Goal: Task Accomplishment & Management: Complete application form

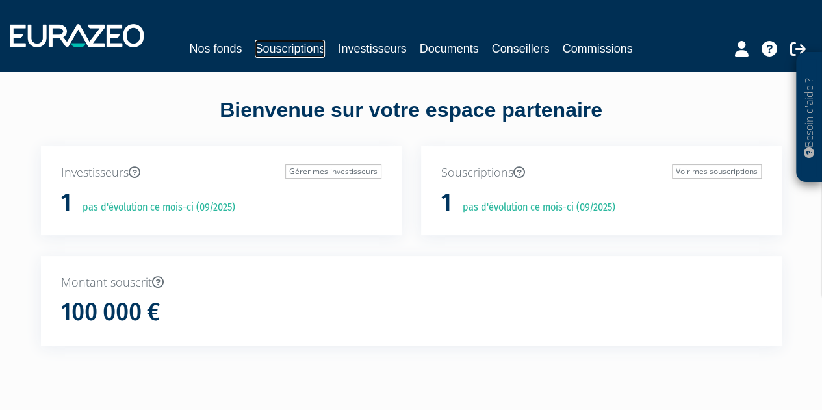
click at [278, 44] on link "Souscriptions" at bounding box center [290, 49] width 70 height 18
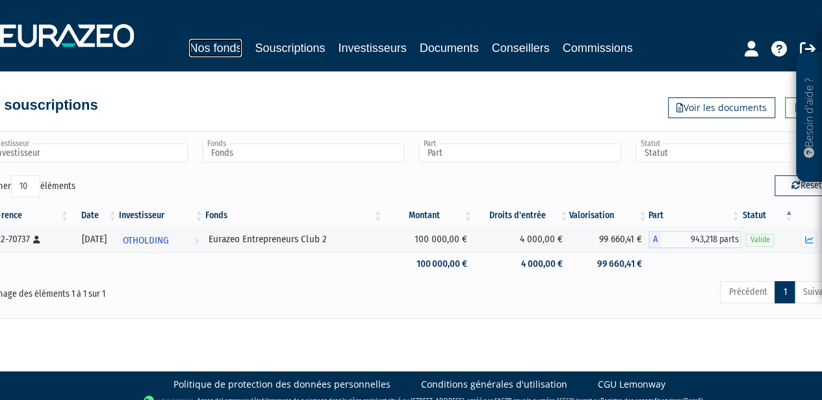
click at [201, 45] on link "Nos fonds" at bounding box center [215, 48] width 53 height 18
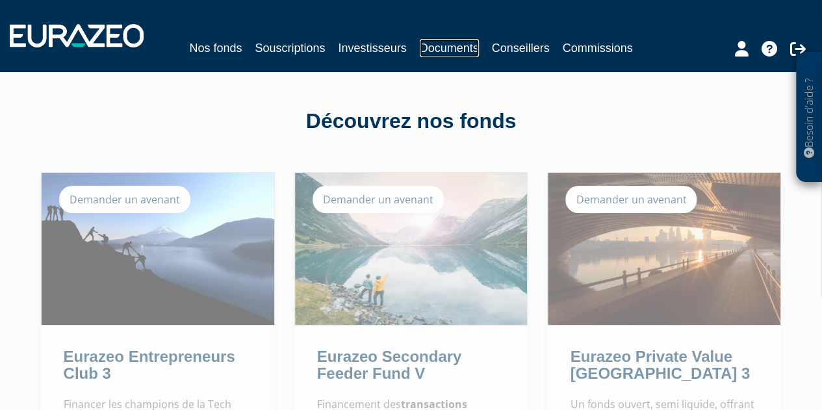
click at [442, 47] on link "Documents" at bounding box center [449, 48] width 59 height 18
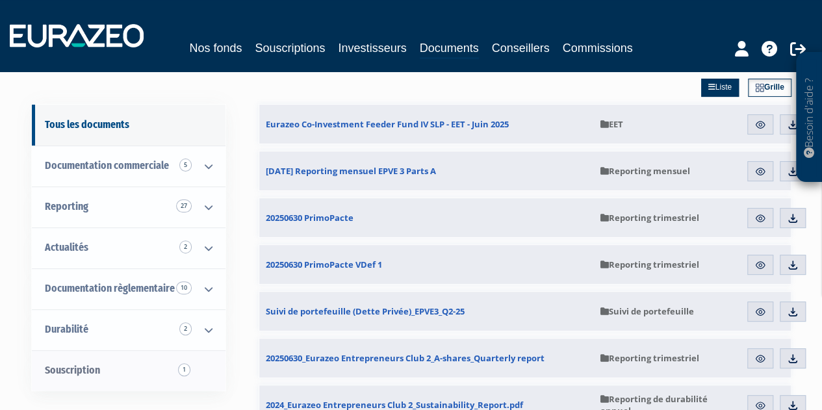
scroll to position [65, 0]
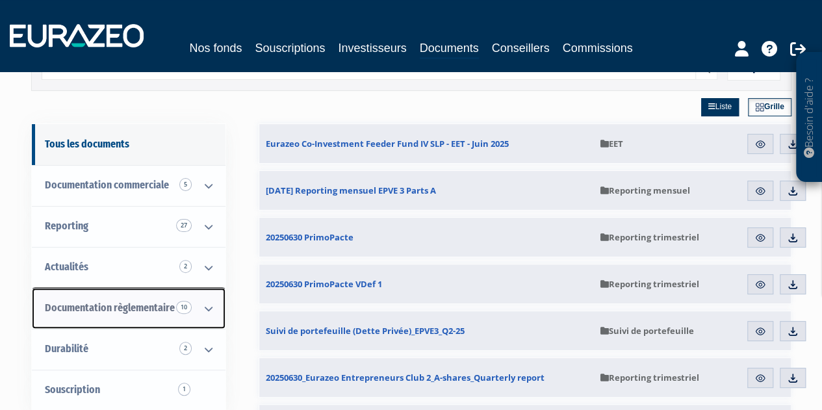
click at [215, 311] on icon at bounding box center [209, 308] width 34 height 40
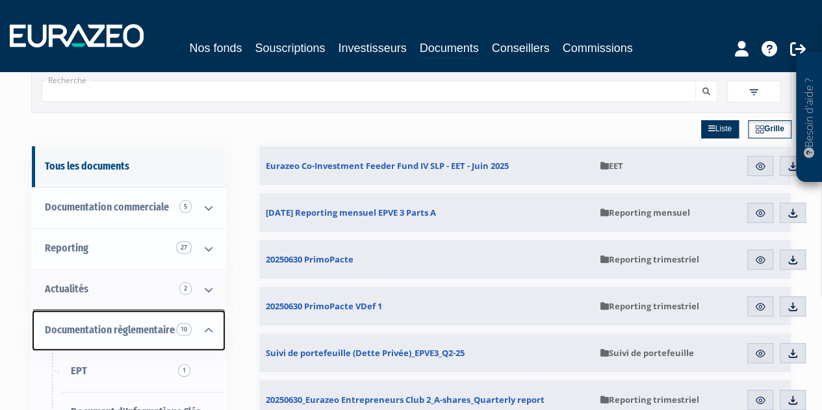
scroll to position [0, 0]
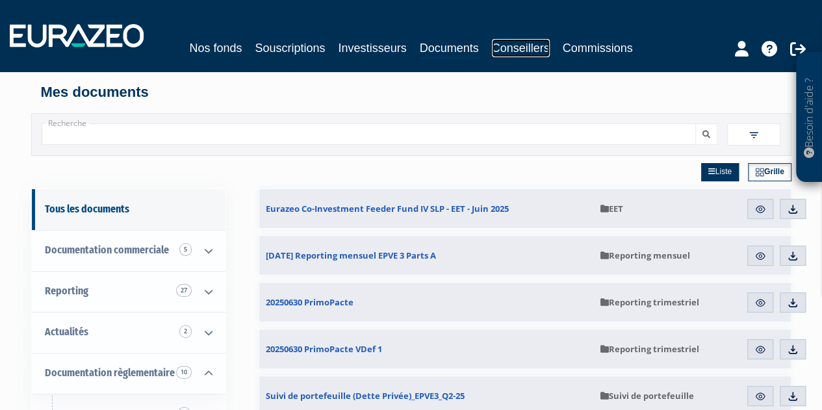
click at [529, 48] on link "Conseillers" at bounding box center [521, 48] width 58 height 18
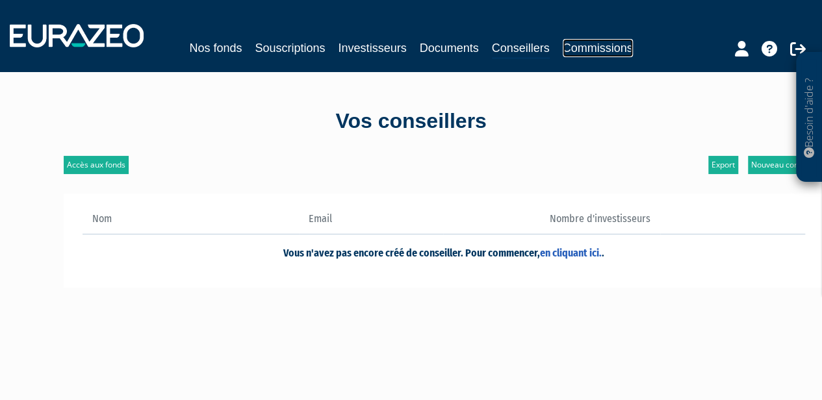
click at [570, 53] on link "Commissions" at bounding box center [598, 48] width 70 height 18
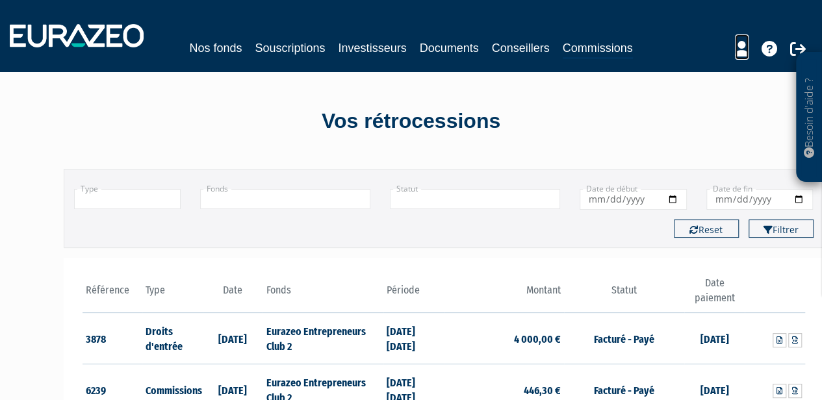
click at [743, 48] on icon at bounding box center [742, 49] width 14 height 16
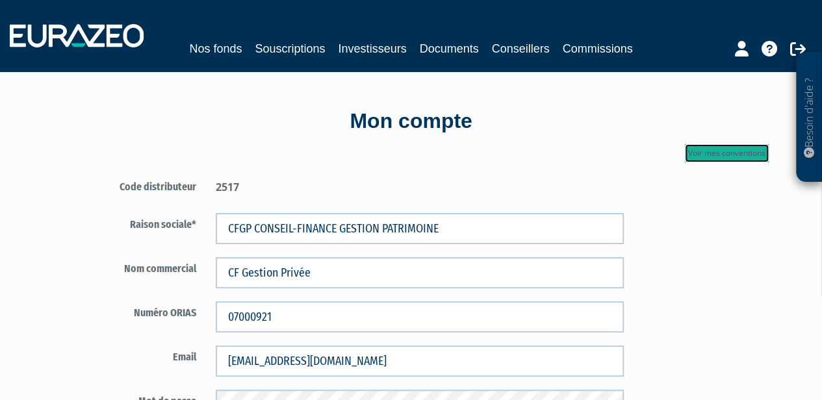
click at [702, 155] on link "Voir mes conventions" at bounding box center [727, 153] width 84 height 18
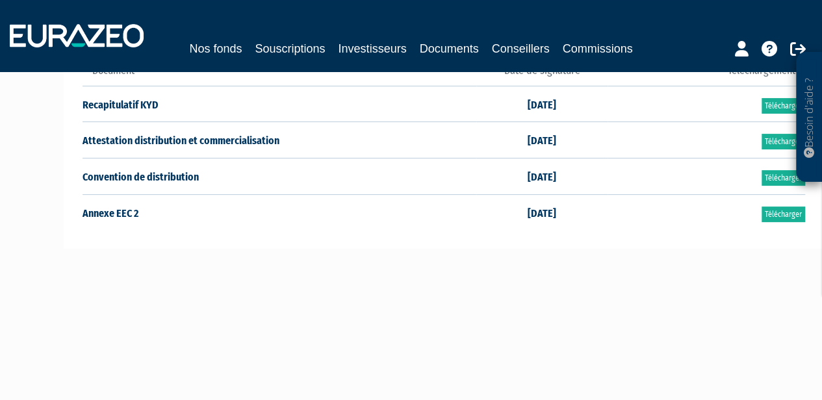
scroll to position [65, 0]
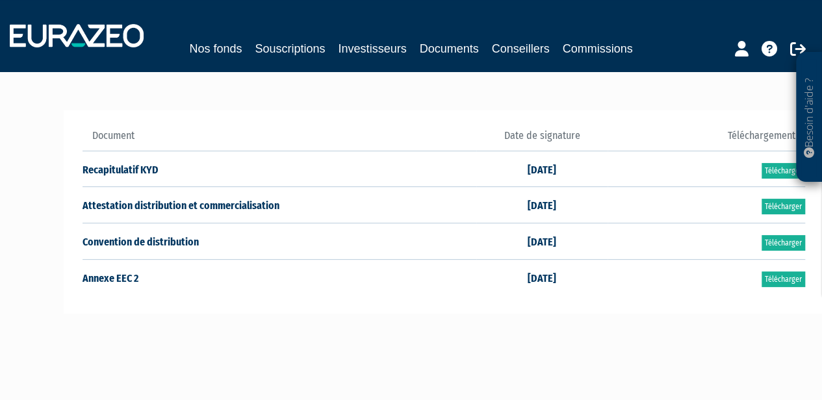
drag, startPoint x: 593, startPoint y: 246, endPoint x: 413, endPoint y: 207, distance: 184.6
click at [414, 205] on tbody "Recapitulatif KYD [DATE] Télécharger Attestation distribution et commercialisat…" at bounding box center [444, 223] width 722 height 145
click at [600, 316] on div "Document Date de signature 23/09/2024" at bounding box center [444, 212] width 760 height 242
click at [739, 53] on icon at bounding box center [742, 49] width 14 height 16
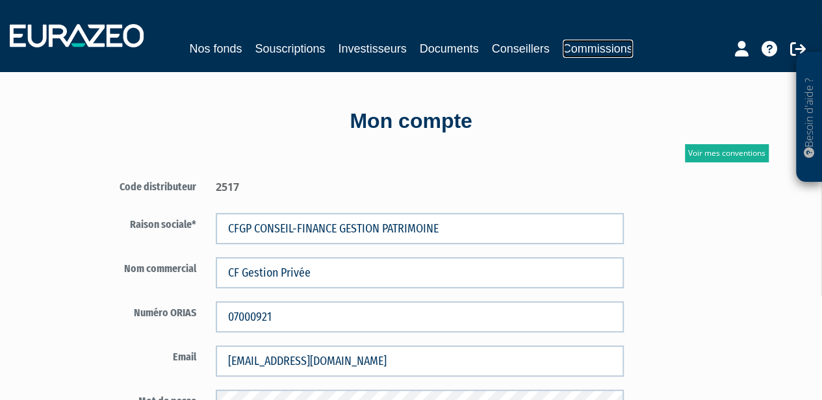
click at [583, 50] on link "Commissions" at bounding box center [598, 49] width 70 height 18
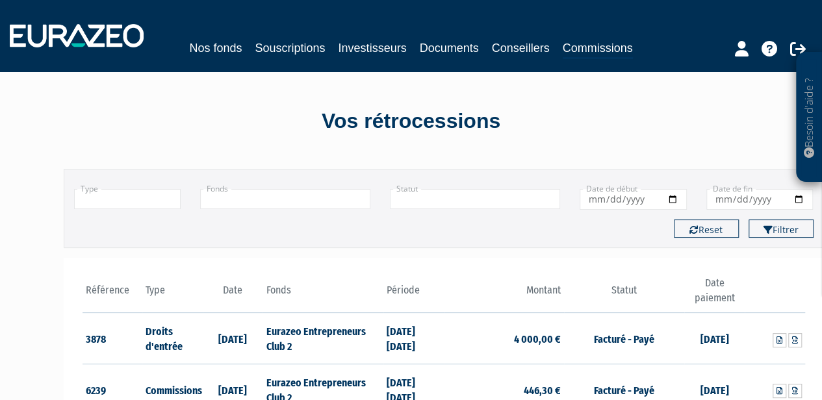
click at [120, 209] on div at bounding box center [127, 199] width 107 height 20
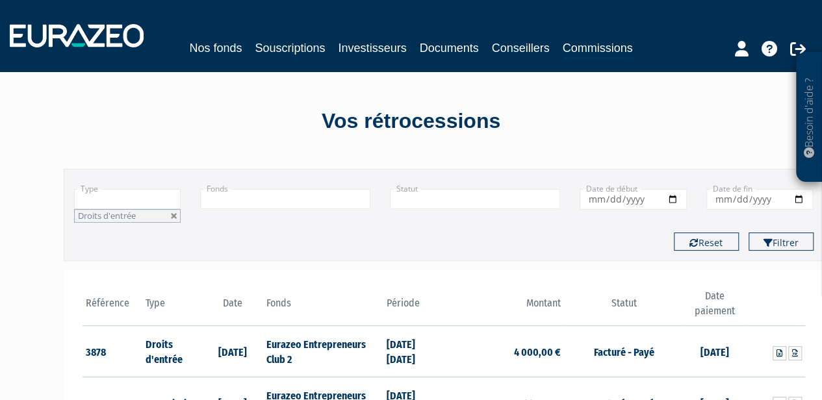
click at [123, 204] on input "text" at bounding box center [127, 199] width 107 height 20
click at [245, 210] on div "Type Droits d'entrée Commissions Droits d'entrée Droits d'entrée Commissions Fo…" at bounding box center [443, 201] width 759 height 44
click at [257, 195] on input "text" at bounding box center [285, 199] width 170 height 20
click at [270, 215] on li "Eurazeo Entrepreneurs Club 2" at bounding box center [285, 217] width 169 height 16
click at [165, 214] on li "Droits d'entrée" at bounding box center [127, 216] width 107 height 14
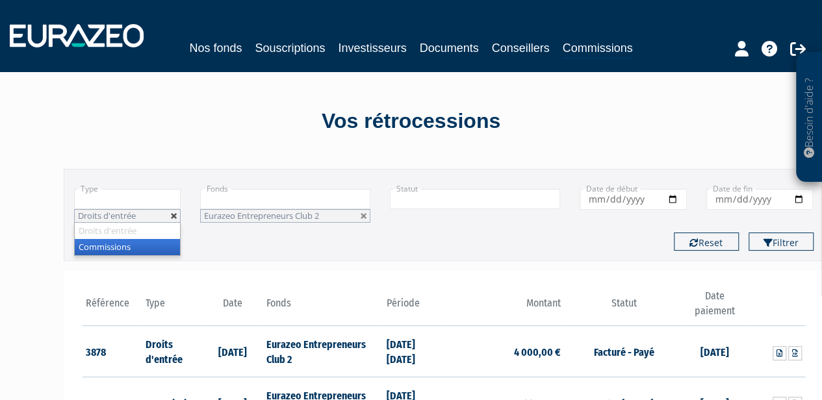
click at [173, 214] on link at bounding box center [174, 216] width 8 height 8
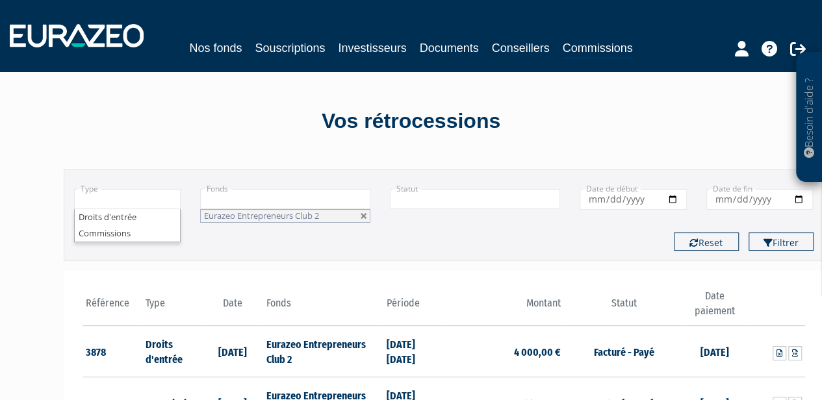
click at [323, 222] on div "Type Droits d'entrée Commissions Droits d'entrée Commissions Fonds Eurazeo Entr…" at bounding box center [443, 214] width 739 height 71
type input "+"
click at [350, 214] on li "Eurazeo Entrepreneurs Club 2" at bounding box center [285, 216] width 170 height 14
click at [368, 216] on li "Eurazeo Entrepreneurs Club 2" at bounding box center [285, 216] width 170 height 14
click at [360, 217] on link at bounding box center [364, 216] width 8 height 8
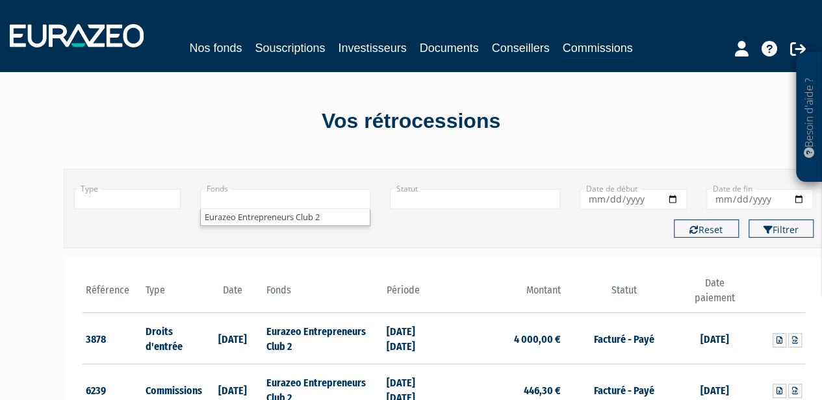
click at [470, 197] on input "text" at bounding box center [475, 199] width 170 height 20
type input "+"
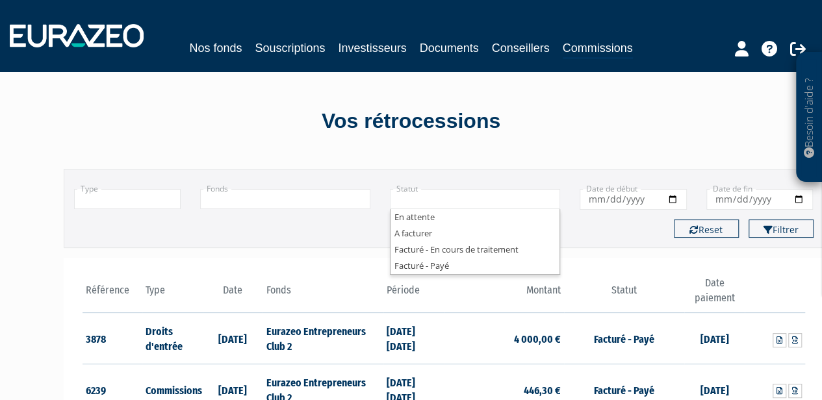
click at [508, 146] on div "Vos rétrocessions Filtrer Type Droits d'entrée Commissions + Droits d'entrée Co…" at bounding box center [411, 313] width 760 height 485
type input "+"
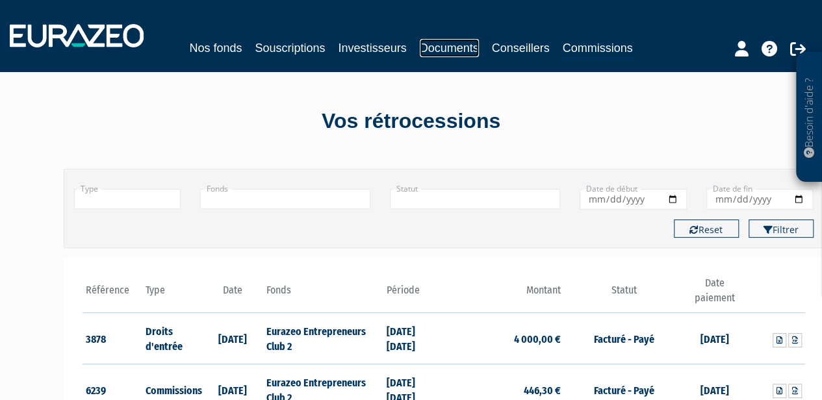
click at [446, 48] on link "Documents" at bounding box center [449, 48] width 59 height 18
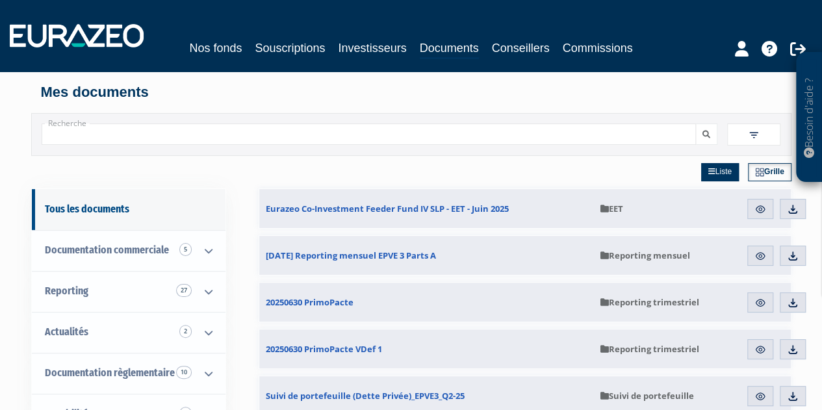
click at [222, 133] on input "Recherche" at bounding box center [369, 133] width 655 height 21
click at [244, 140] on input "Recherche" at bounding box center [369, 133] width 655 height 21
type input "convention"
click at [695, 123] on button "submit" at bounding box center [706, 133] width 22 height 21
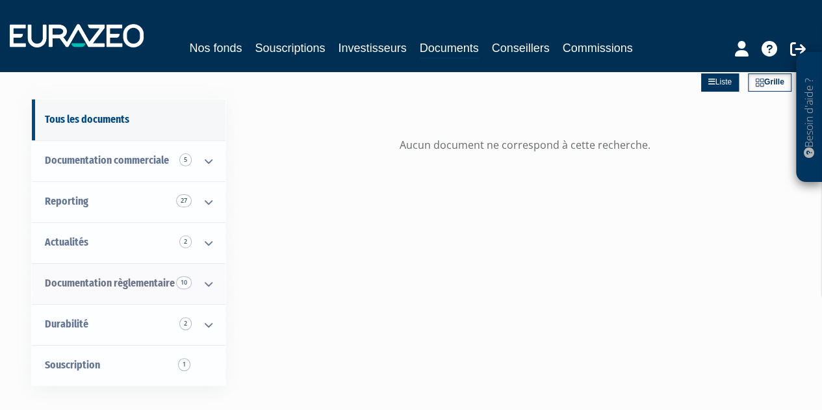
scroll to position [130, 0]
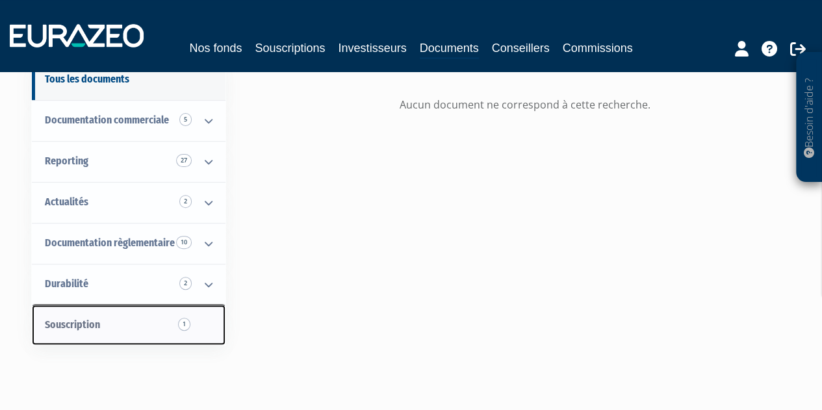
click at [187, 323] on span "1" at bounding box center [184, 324] width 12 height 13
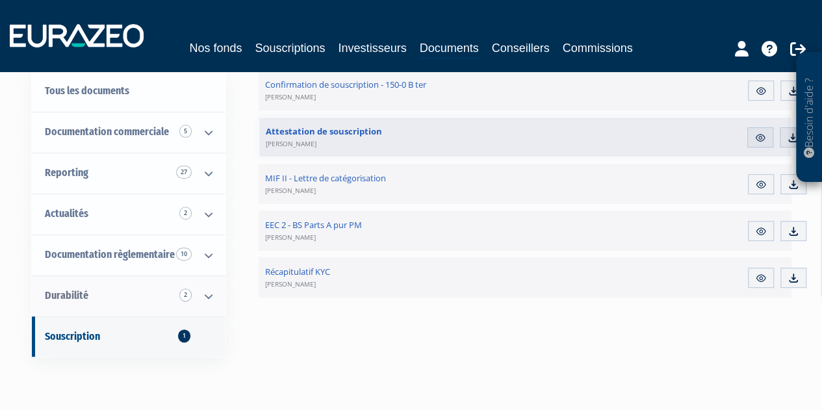
scroll to position [98, 0]
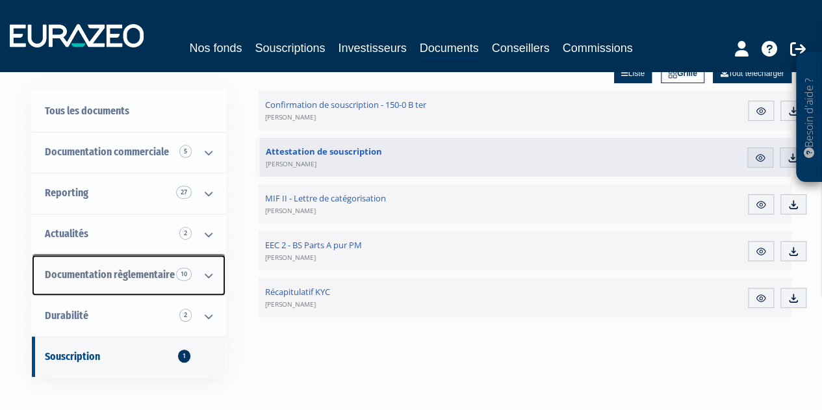
click at [71, 275] on span "Documentation règlementaire 10" at bounding box center [110, 274] width 130 height 12
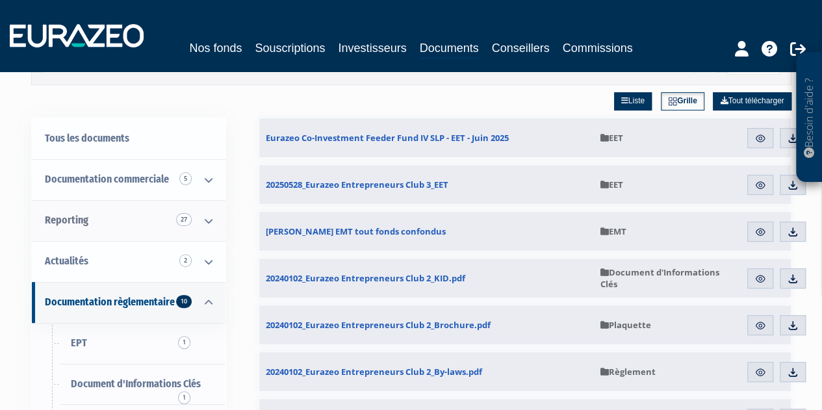
scroll to position [65, 0]
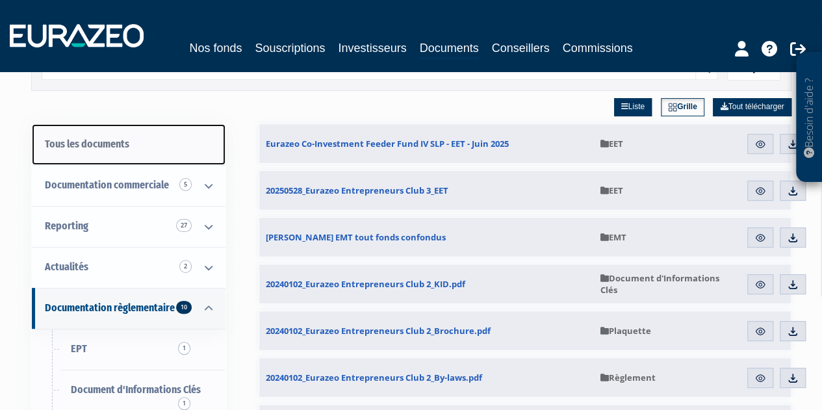
click at [129, 153] on link "Tous les documents" at bounding box center [129, 144] width 194 height 41
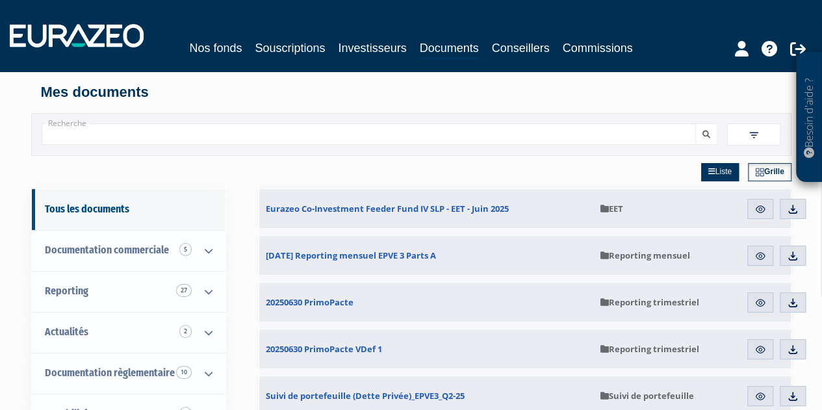
click at [364, 145] on div "Recherche Filtres Liste" at bounding box center [411, 134] width 760 height 43
click at [369, 132] on input "Recherche" at bounding box center [369, 133] width 655 height 21
type input "convention"
click at [695, 123] on button "submit" at bounding box center [706, 133] width 22 height 21
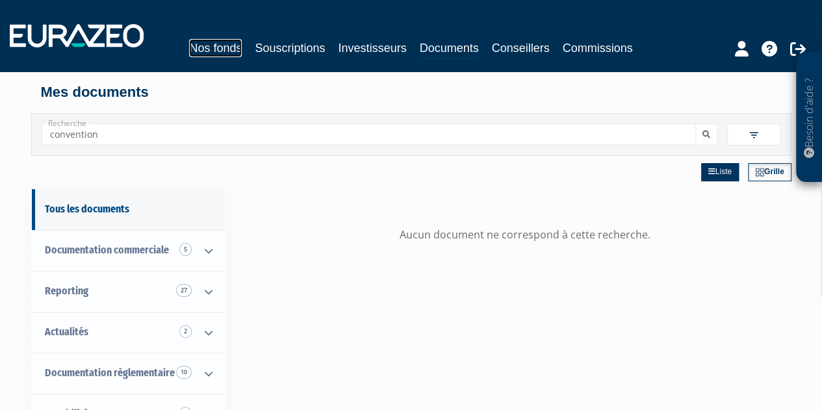
click at [218, 45] on link "Nos fonds" at bounding box center [215, 48] width 53 height 18
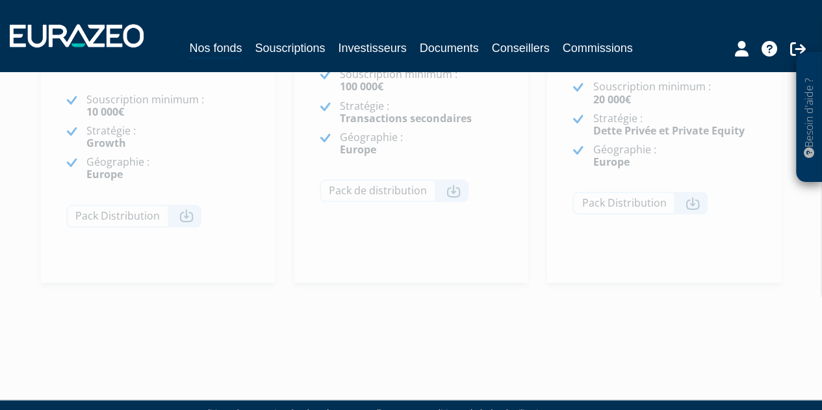
scroll to position [491, 0]
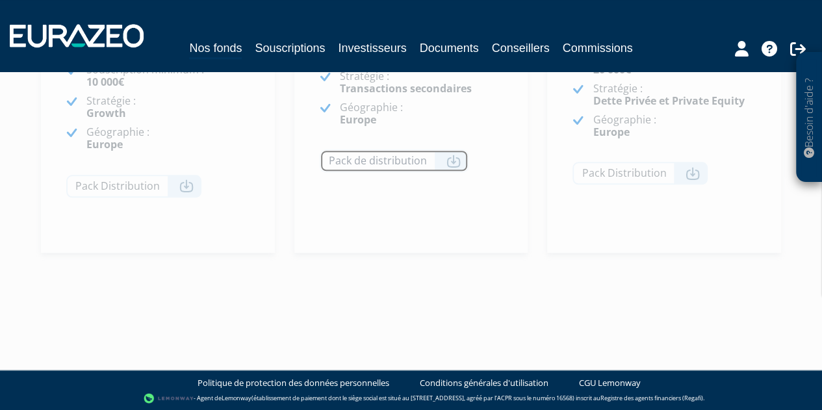
click at [353, 164] on link "Pack de distribution" at bounding box center [394, 160] width 149 height 23
click at [505, 222] on div "Financement des transactions secondaires du Private Equity pour accéder à des p…" at bounding box center [411, 64] width 234 height 327
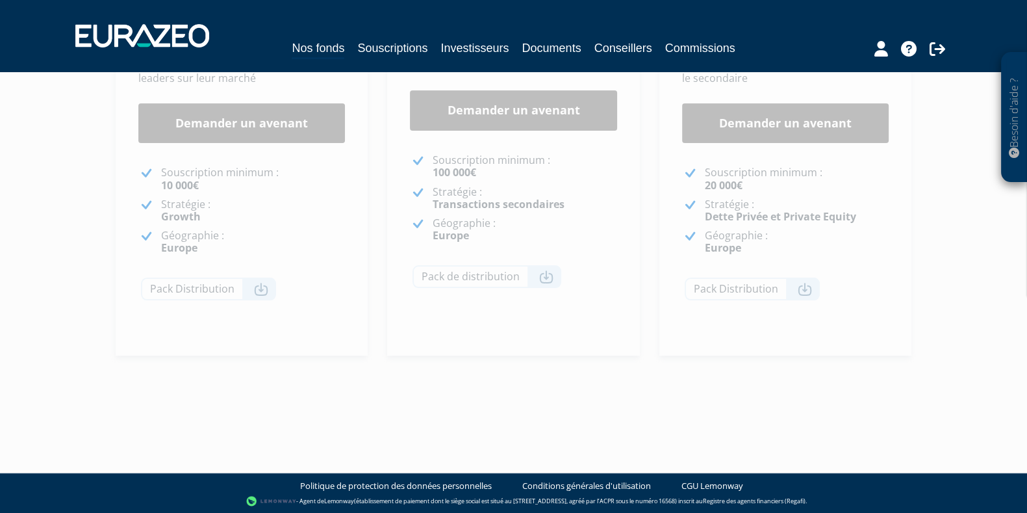
scroll to position [0, 0]
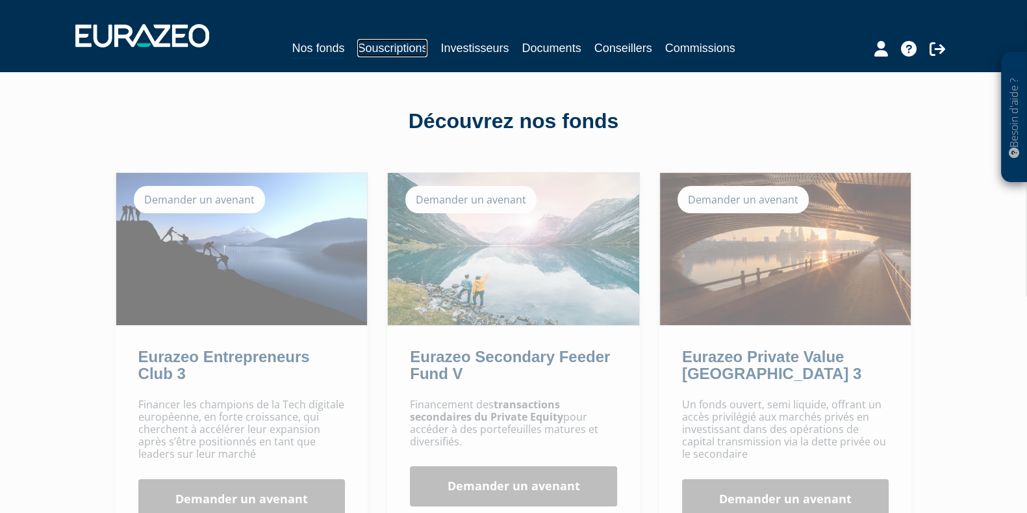
click at [412, 48] on link "Souscriptions" at bounding box center [392, 48] width 70 height 18
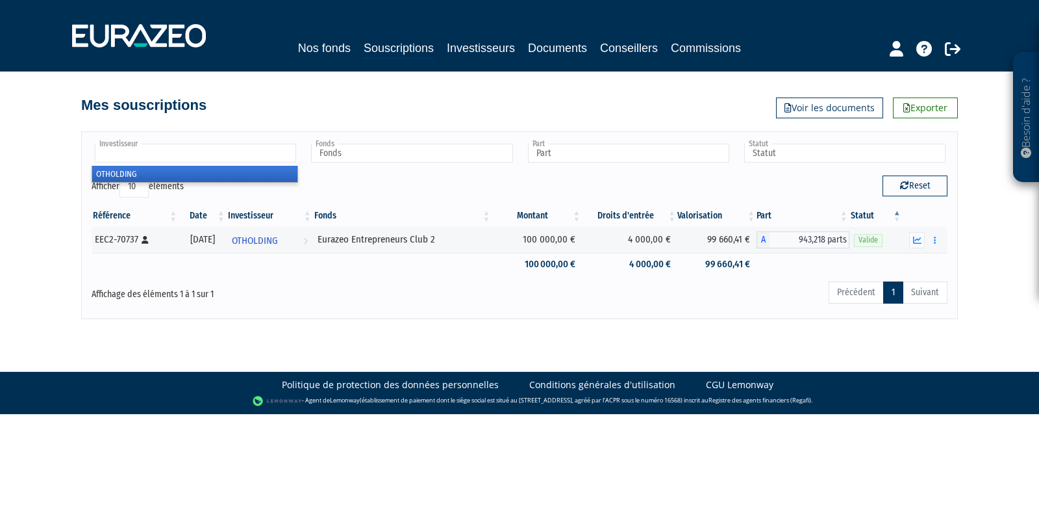
click at [222, 154] on input "text" at bounding box center [195, 153] width 201 height 19
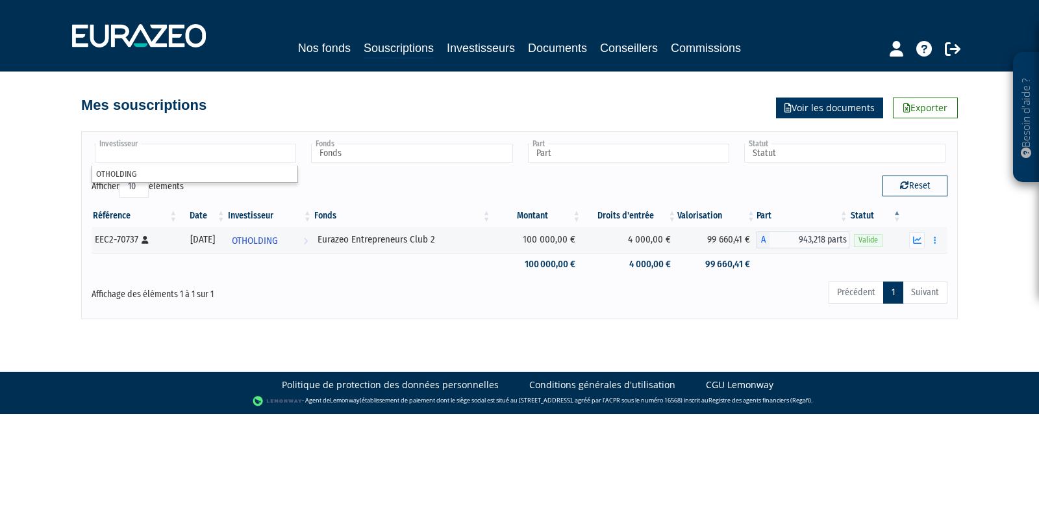
click at [828, 101] on link "Voir les documents" at bounding box center [829, 107] width 107 height 21
type input "Investisseur"
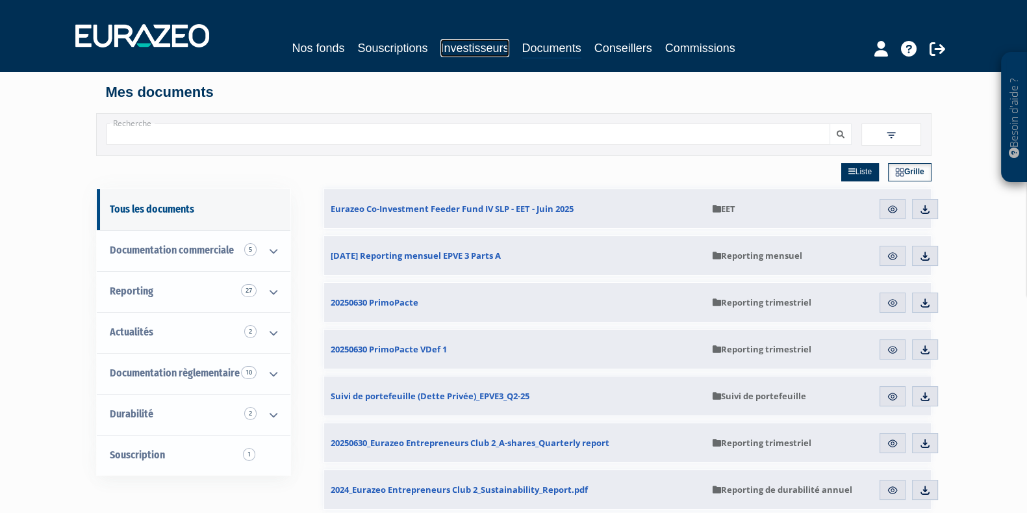
click at [486, 50] on link "Investisseurs" at bounding box center [474, 48] width 68 height 18
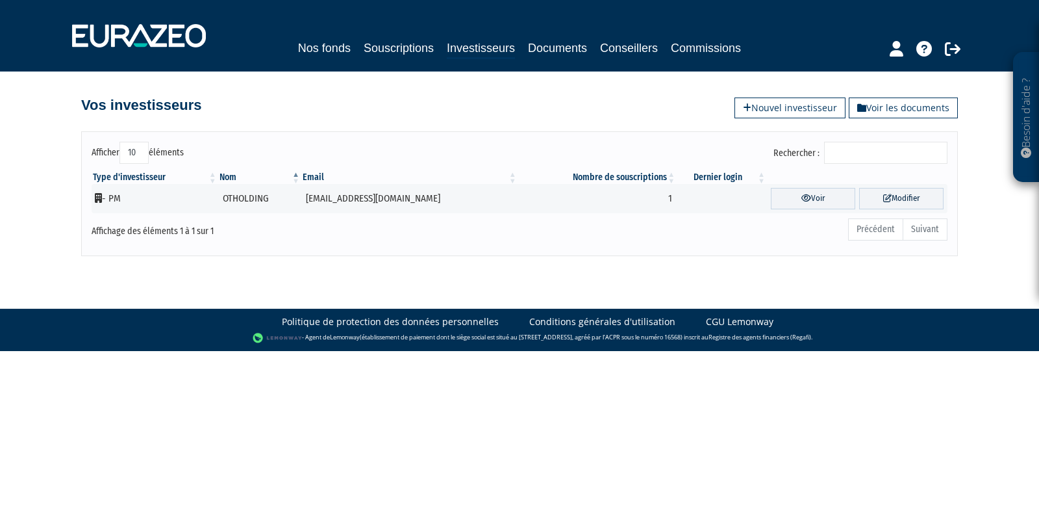
click at [887, 46] on div at bounding box center [901, 46] width 153 height 25
click at [893, 44] on icon at bounding box center [897, 49] width 14 height 16
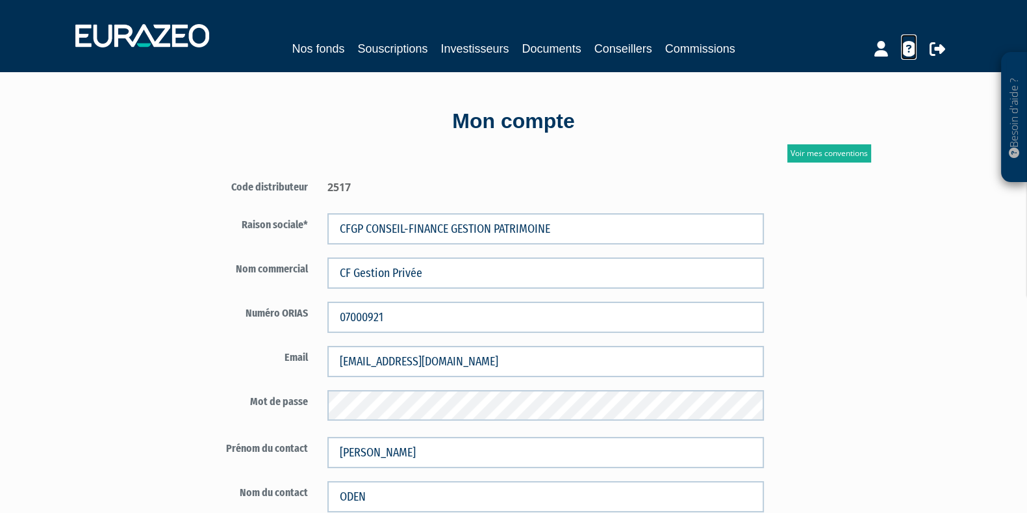
click at [910, 51] on icon at bounding box center [909, 49] width 16 height 16
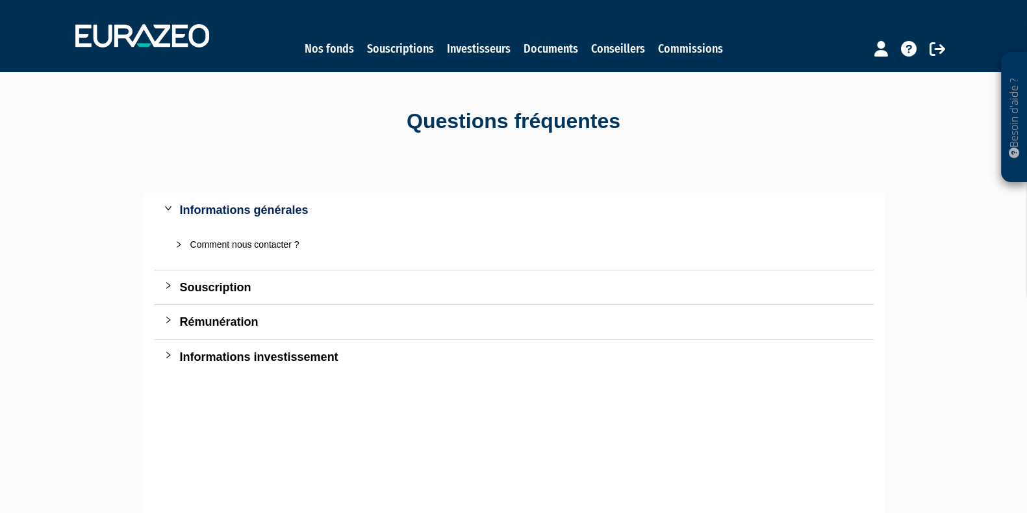
click at [216, 282] on div "Souscription" at bounding box center [521, 287] width 683 height 18
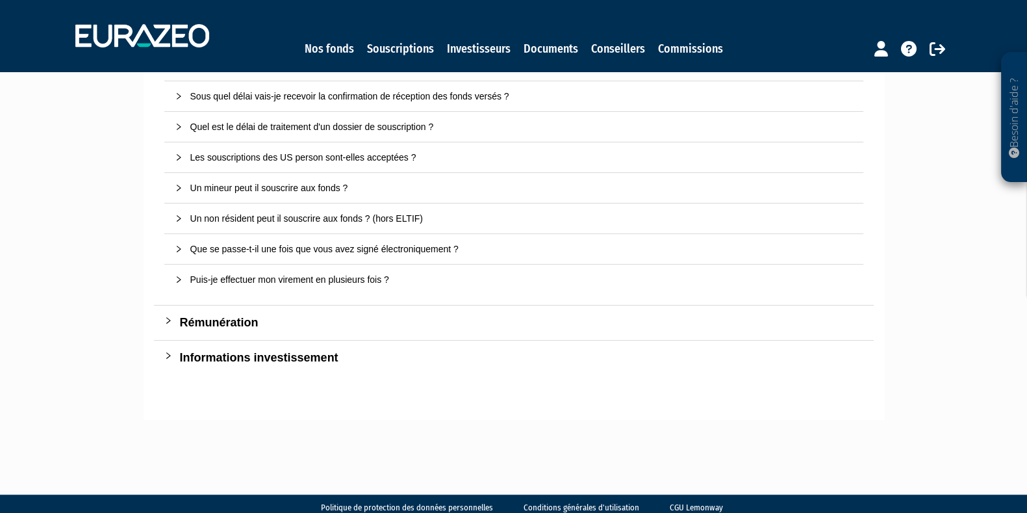
scroll to position [309, 0]
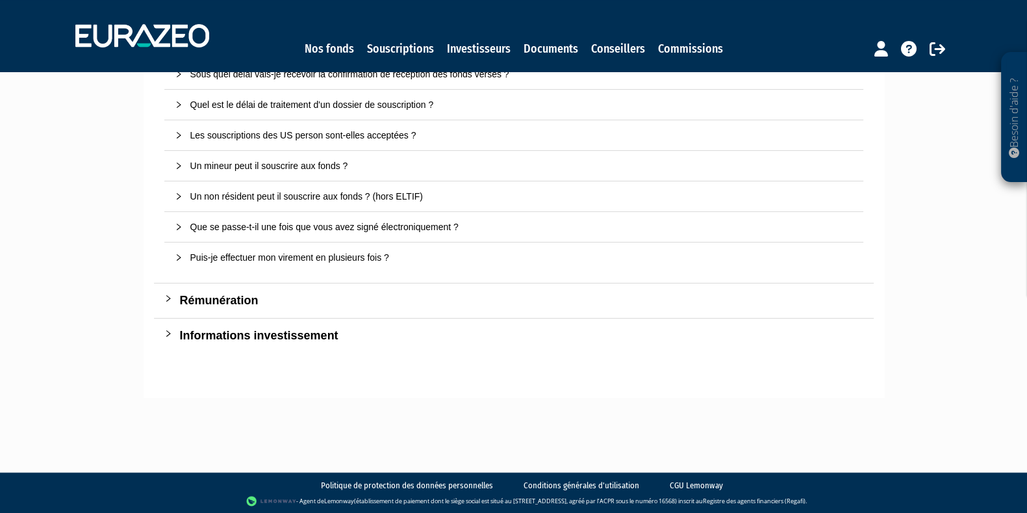
click at [220, 299] on div "Rémunération" at bounding box center [521, 300] width 683 height 18
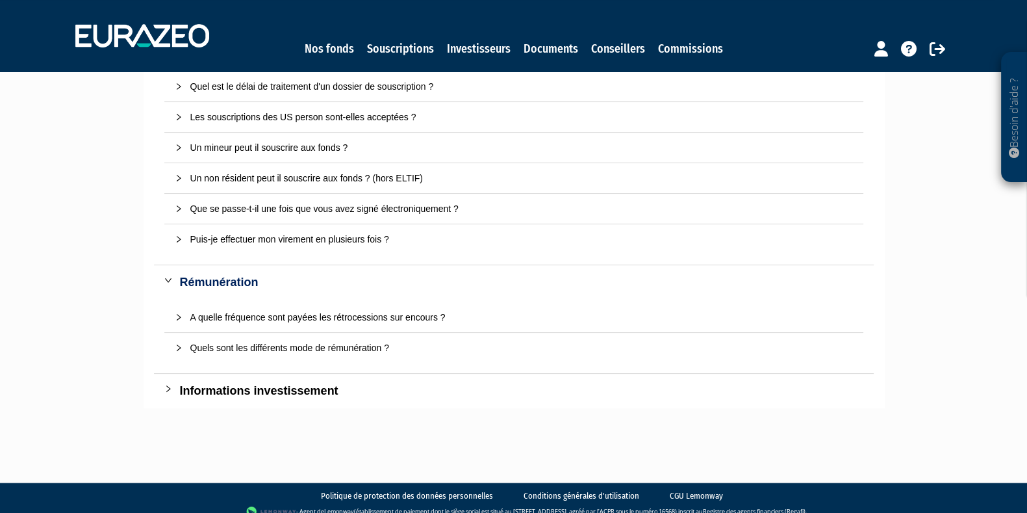
scroll to position [336, 0]
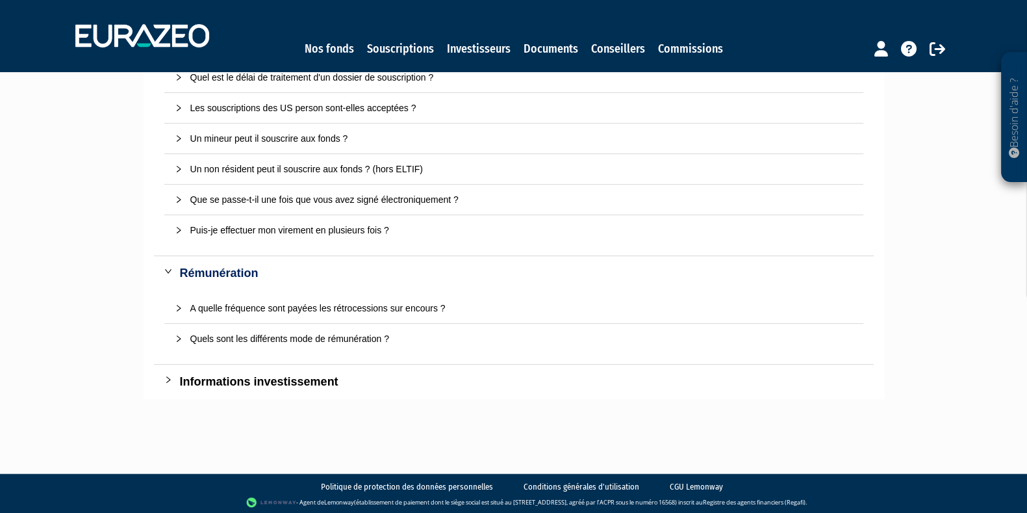
click at [252, 385] on div "Informations investissement" at bounding box center [521, 381] width 683 height 18
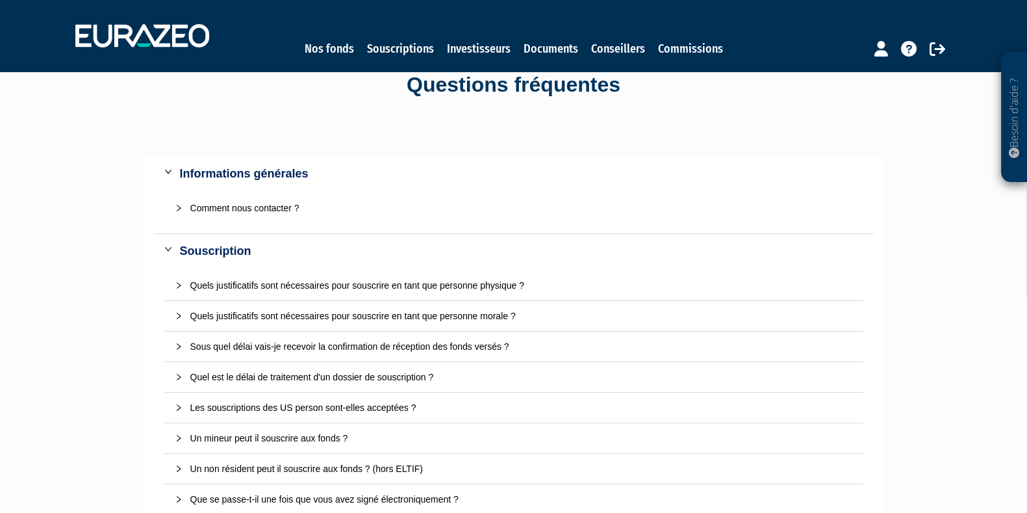
scroll to position [0, 0]
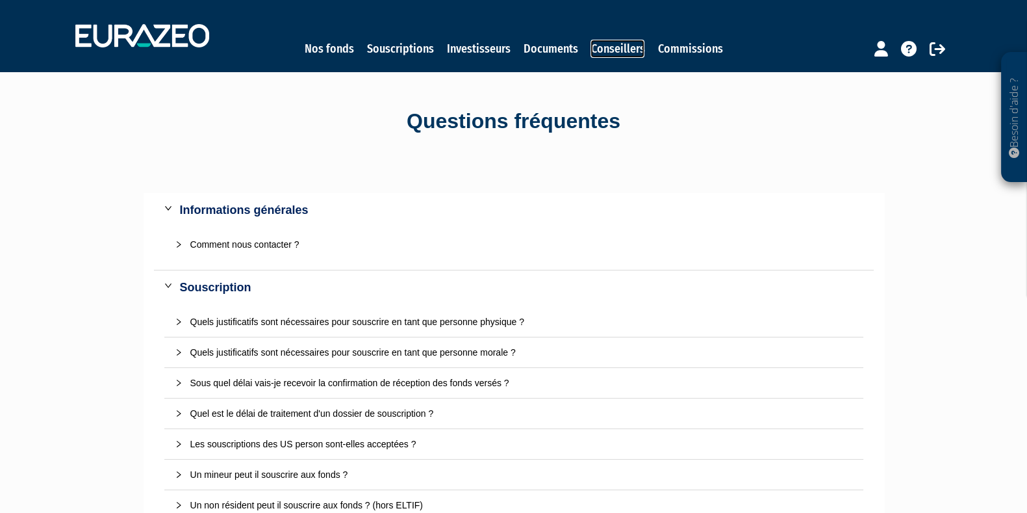
click at [606, 57] on link "Conseillers" at bounding box center [618, 49] width 54 height 18
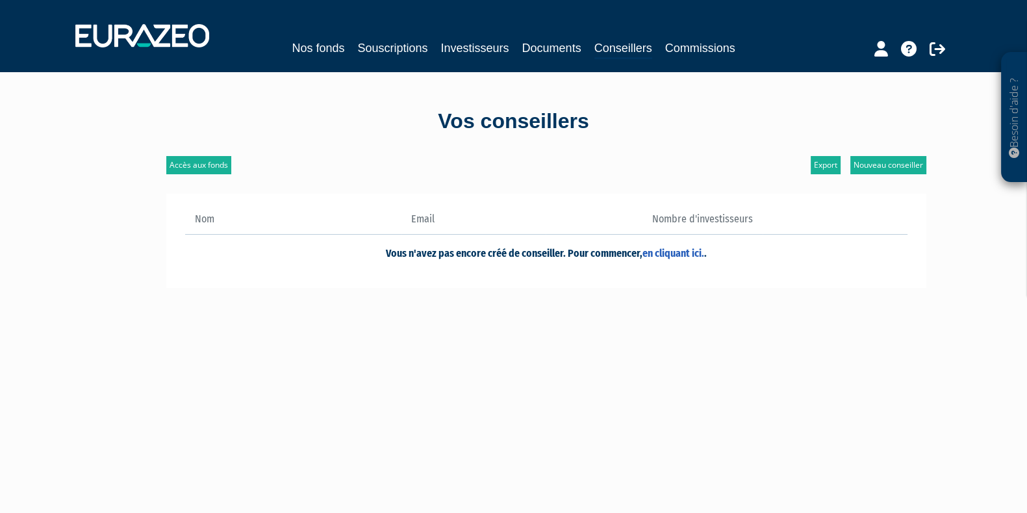
drag, startPoint x: 413, startPoint y: 248, endPoint x: 560, endPoint y: 274, distance: 149.1
click at [611, 262] on td "Vous n'avez pas encore créé de conseiller. Pour commencer, en cliquant ici. ." at bounding box center [546, 252] width 722 height 36
click at [554, 279] on div "Nom Email Nombre d'investisseurs en cliquant ici. ." at bounding box center [546, 241] width 760 height 95
click at [214, 166] on link "Accès aux fonds" at bounding box center [198, 165] width 65 height 18
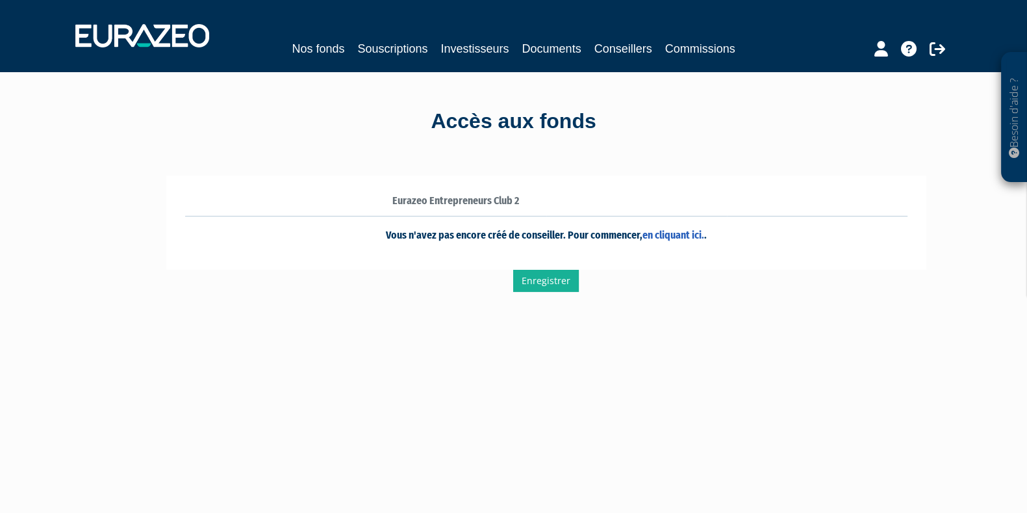
click at [435, 188] on div "Eurazeo Entrepreneurs Club 2 en cliquant ici. ." at bounding box center [546, 222] width 760 height 95
click at [431, 199] on strong "Eurazeo Entrepreneurs Club 2" at bounding box center [455, 200] width 127 height 12
click at [633, 49] on link "Conseillers" at bounding box center [623, 49] width 58 height 18
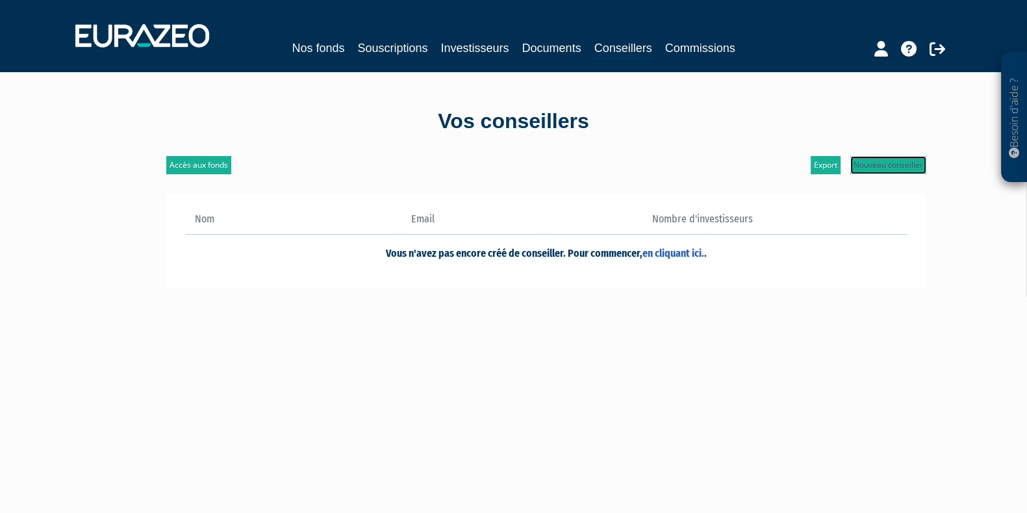
click at [895, 164] on link "Nouveau conseiller" at bounding box center [888, 165] width 76 height 18
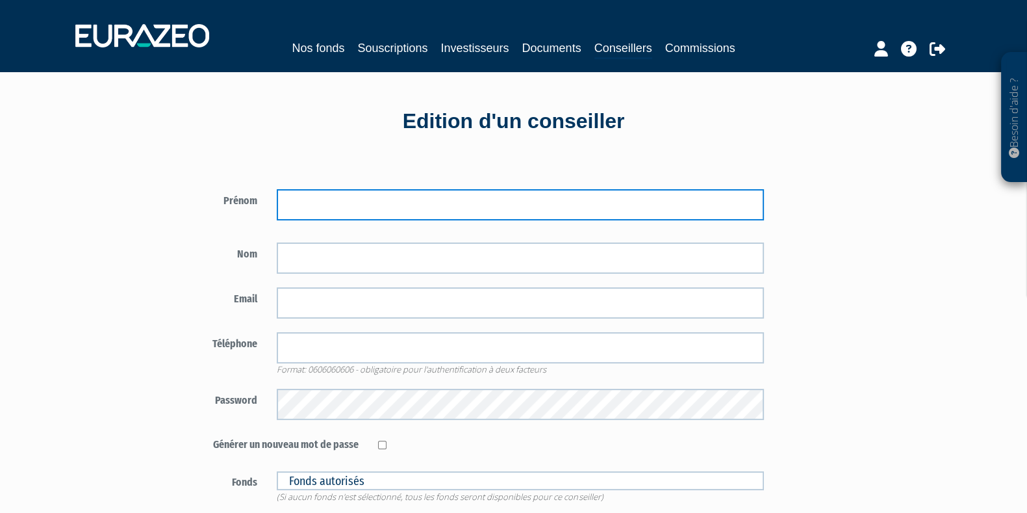
click at [389, 201] on input "text" at bounding box center [520, 204] width 487 height 31
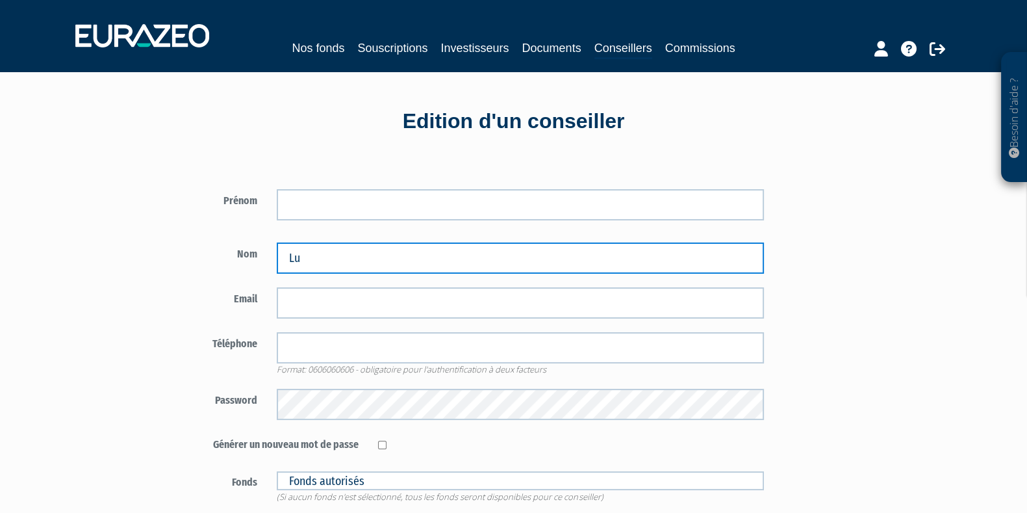
type input "L"
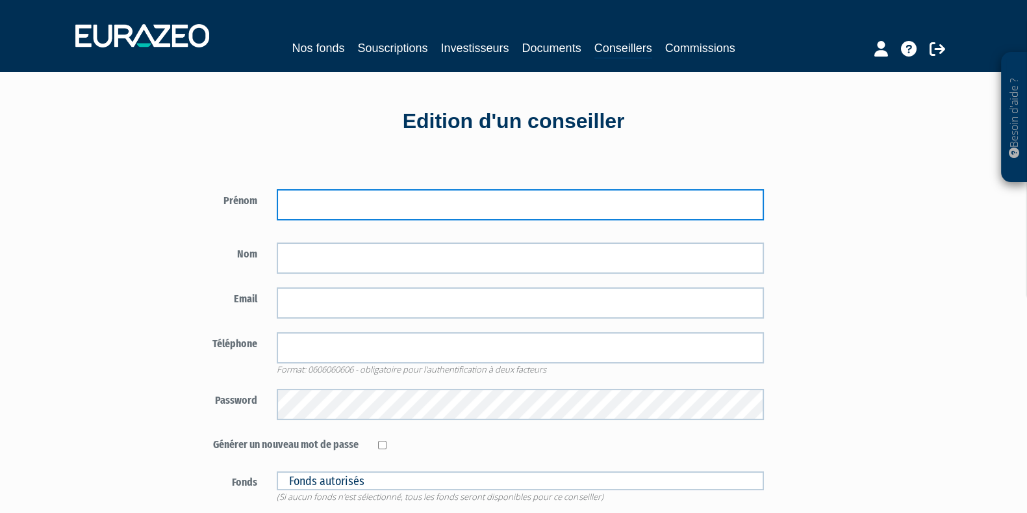
click at [555, 199] on input "text" at bounding box center [520, 204] width 487 height 31
click at [550, 204] on input "[PERSON_NAME]" at bounding box center [520, 204] width 487 height 31
type input "[PERSON_NAME]"
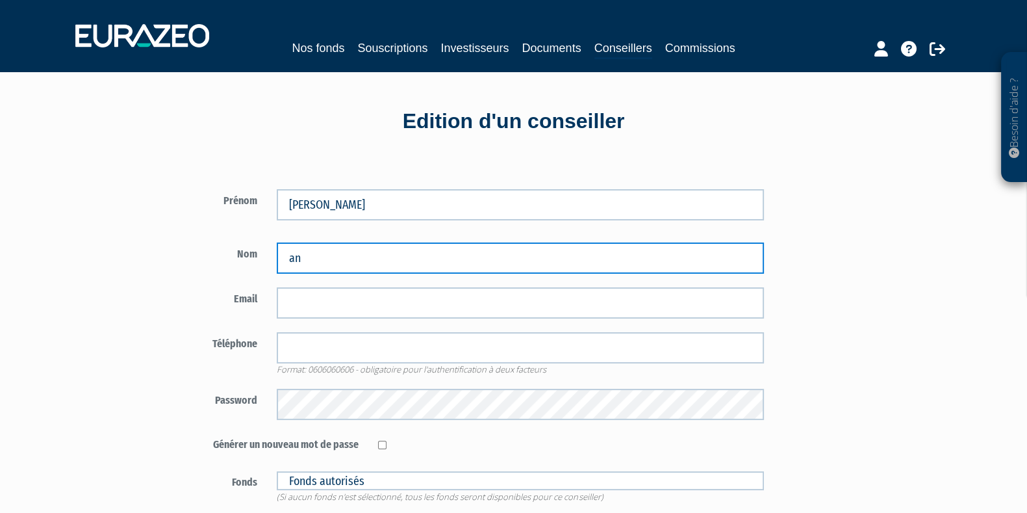
type input "a"
type input "ANCELIN"
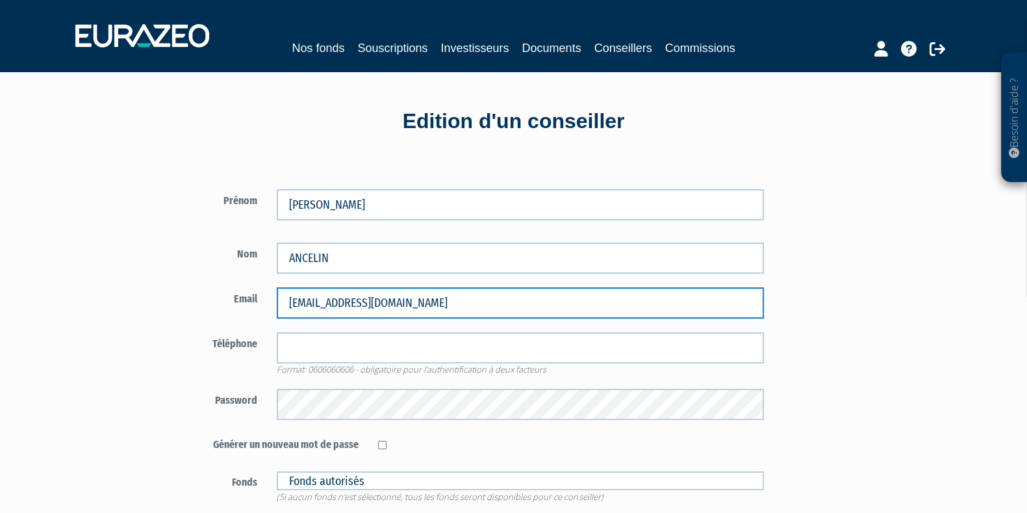
type input "[EMAIL_ADDRESS][DOMAIN_NAME]"
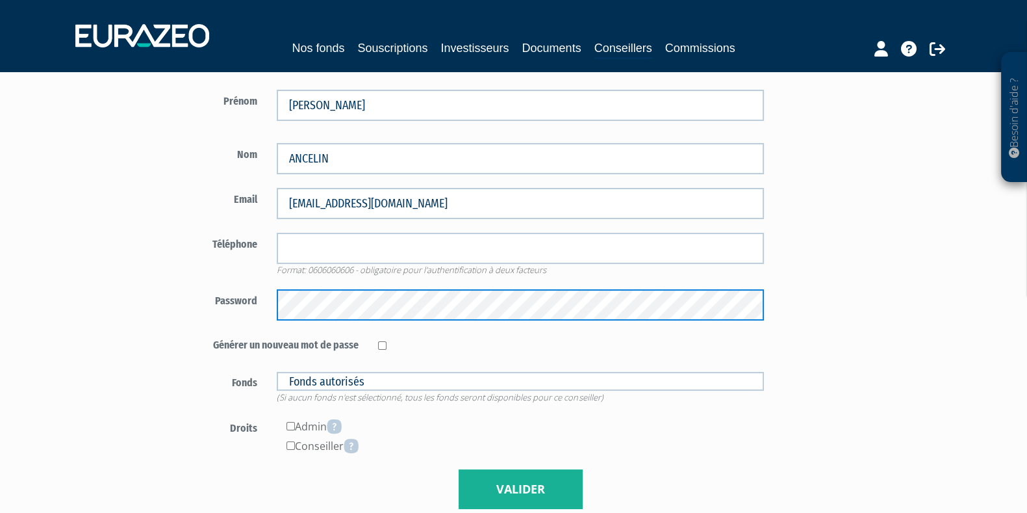
scroll to position [244, 0]
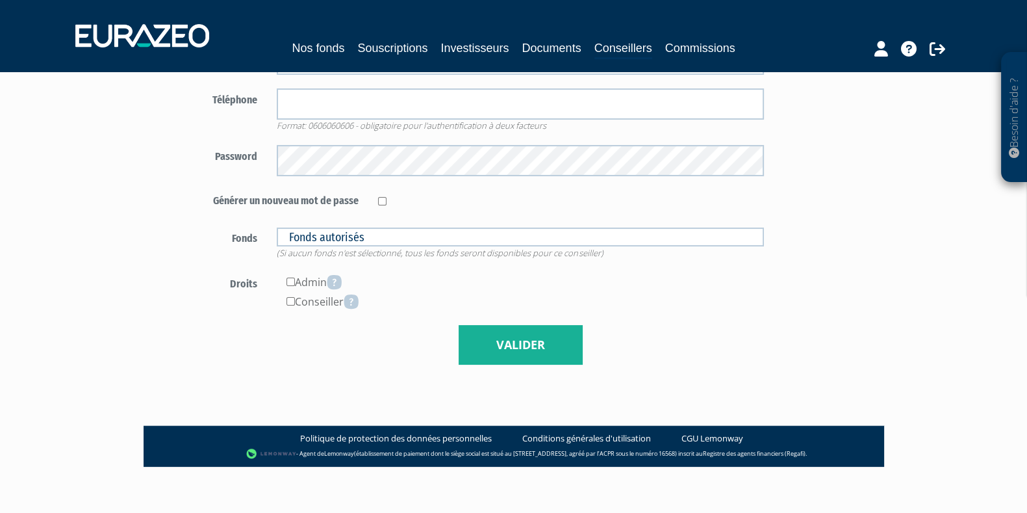
drag, startPoint x: 375, startPoint y: 216, endPoint x: 368, endPoint y: 234, distance: 19.5
click at [374, 219] on form "Prénom [PERSON_NAME] Nom [GEOGRAPHIC_DATA] [EMAIL_ADDRESS][DOMAIN_NAME]" at bounding box center [470, 155] width 608 height 420
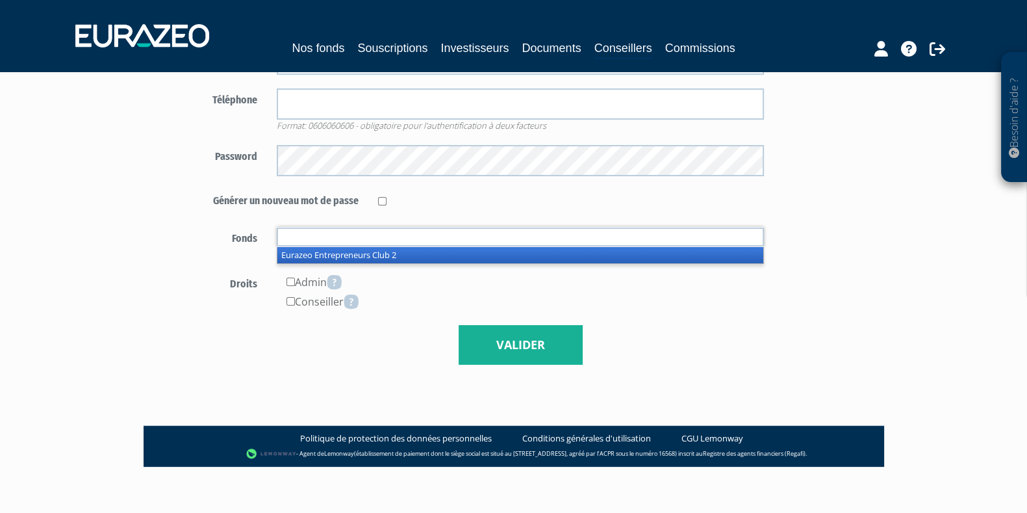
click at [368, 234] on input "text" at bounding box center [520, 236] width 487 height 19
click at [367, 235] on input "text" at bounding box center [520, 236] width 487 height 19
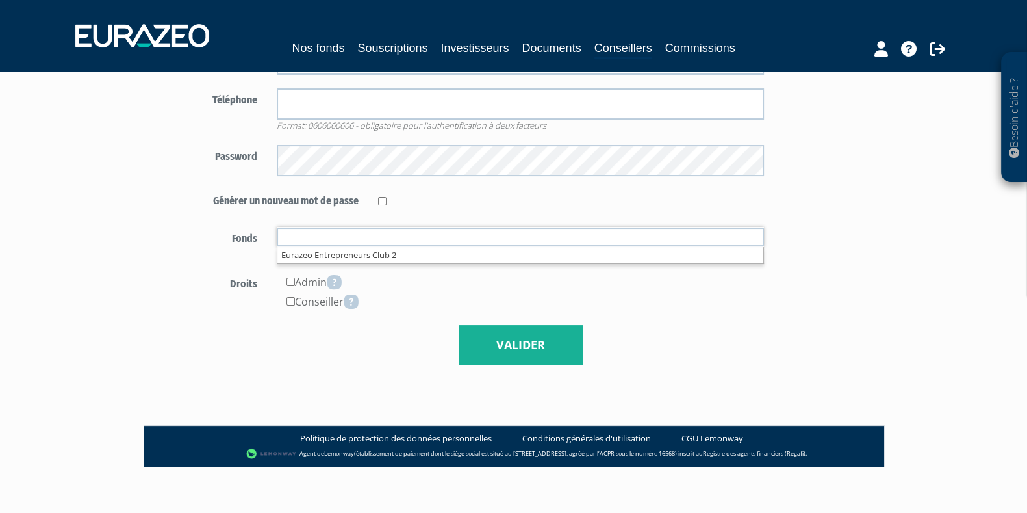
click at [205, 332] on div "Valider" at bounding box center [470, 345] width 608 height 40
type input "Fonds autorisés"
click at [286, 309] on div "Conseiller" at bounding box center [520, 301] width 487 height 19
click at [292, 300] on input"] "checkbox" at bounding box center [290, 301] width 8 height 8
checkbox input"] "true"
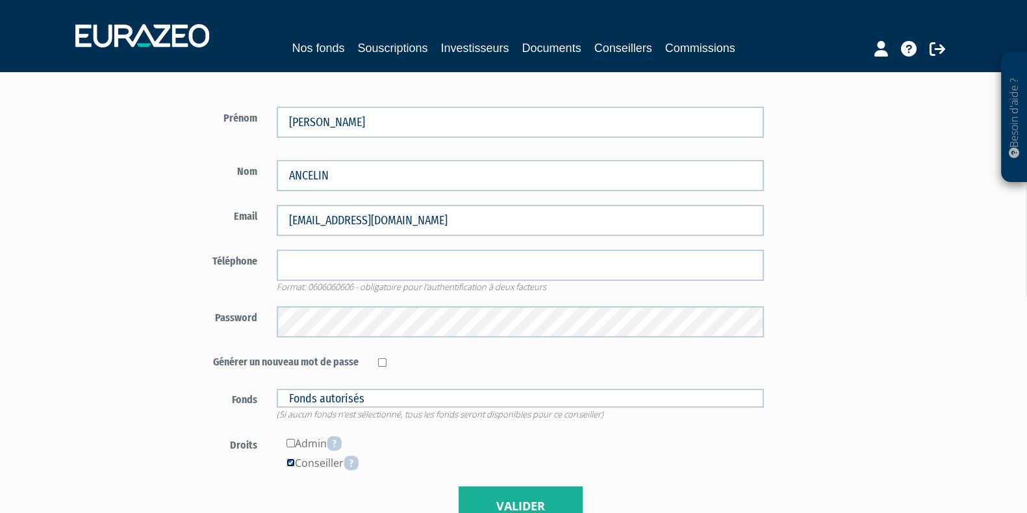
scroll to position [81, 0]
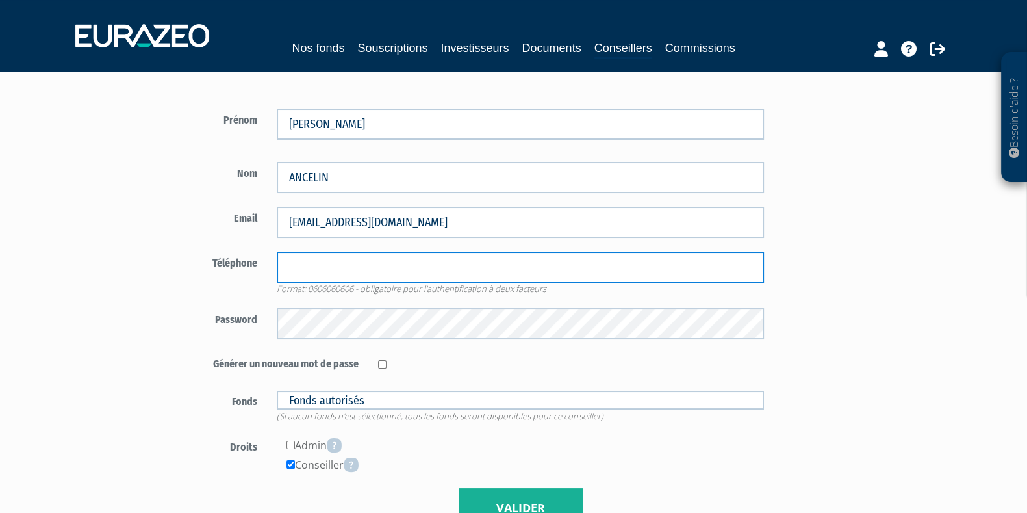
drag, startPoint x: 350, startPoint y: 259, endPoint x: 344, endPoint y: 269, distance: 11.0
click at [350, 259] on input "tel" at bounding box center [520, 266] width 487 height 31
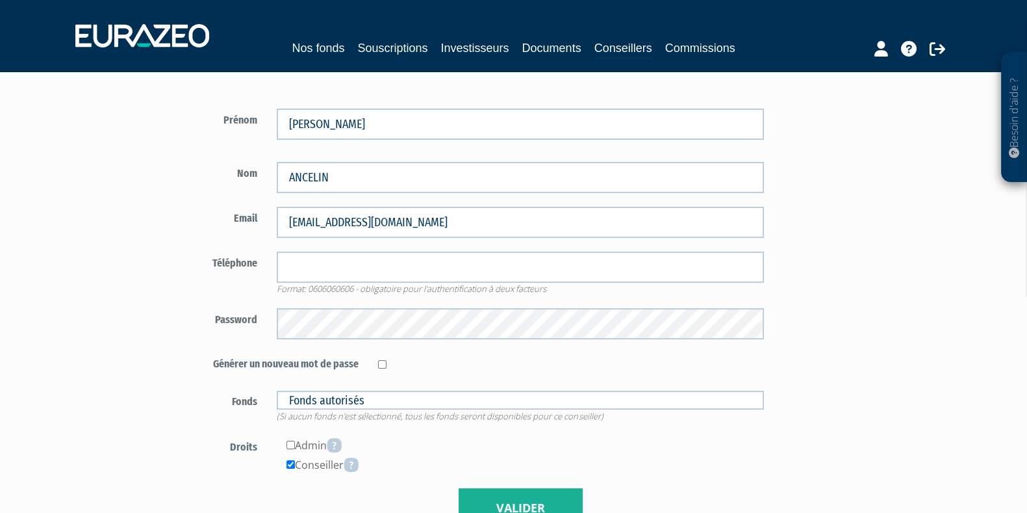
click at [220, 337] on div "Password" at bounding box center [470, 323] width 608 height 31
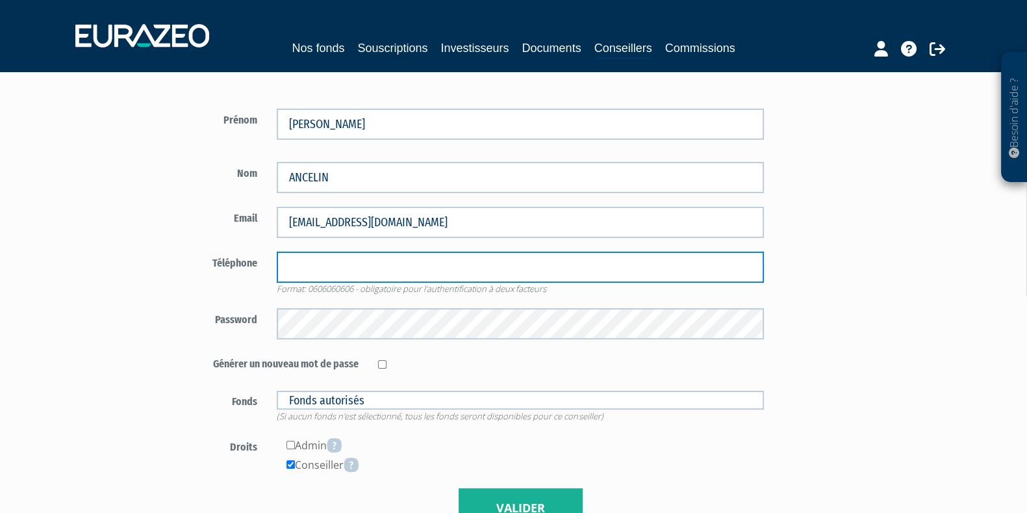
click at [320, 275] on input "tel" at bounding box center [520, 266] width 487 height 31
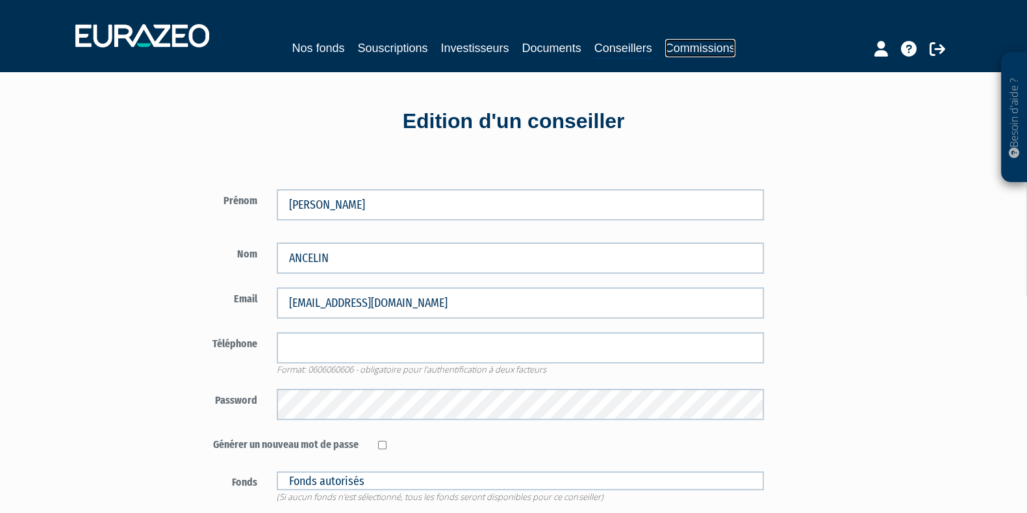
click at [681, 50] on link "Commissions" at bounding box center [700, 48] width 70 height 18
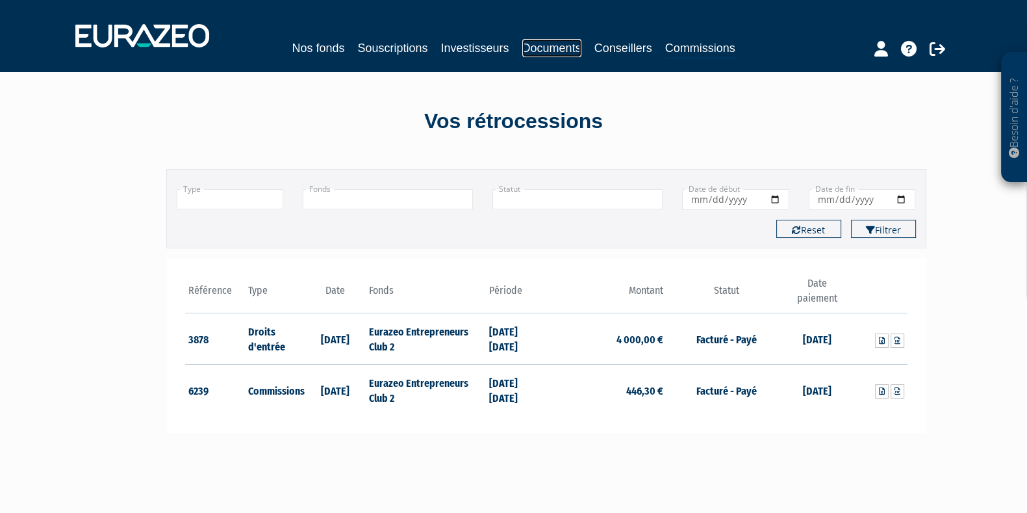
click at [533, 48] on link "Documents" at bounding box center [551, 48] width 59 height 18
